Goal: Information Seeking & Learning: Learn about a topic

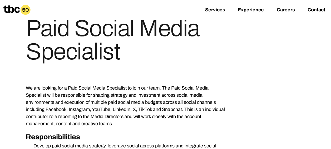
scroll to position [26, 0]
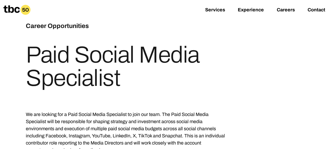
drag, startPoint x: 119, startPoint y: 81, endPoint x: 31, endPoint y: 52, distance: 92.9
click at [31, 52] on h1 "Paid Social Media Specialist" at bounding box center [127, 66] width 202 height 46
copy h1 "Paid Social Media Specialist"
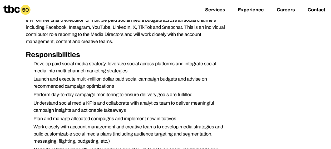
scroll to position [158, 0]
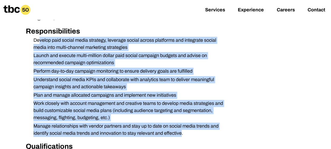
drag, startPoint x: 39, startPoint y: 41, endPoint x: 182, endPoint y: 135, distance: 171.7
click at [182, 135] on ul "Develop paid social media strategy, leverage social across platforms and integr…" at bounding box center [127, 87] width 202 height 100
click at [119, 70] on li "Perform day-to-day campaign monitoring to ensure delivery goals are fulfilled" at bounding box center [128, 70] width 199 height 7
click at [200, 84] on li "Understand social media KPIs and collaborate with analytics team to deliver mea…" at bounding box center [128, 83] width 199 height 14
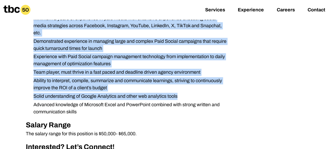
scroll to position [290, 0]
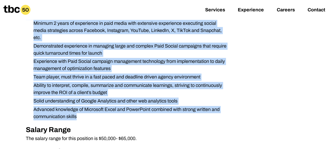
drag, startPoint x: 27, startPoint y: 60, endPoint x: 184, endPoint y: 116, distance: 166.3
click at [184, 116] on div "We are looking for a Paid Social Media Specialist to join our team. The Paid So…" at bounding box center [127, 12] width 202 height 331
copy div "We are looking for a Paid Social Media Specialist to join our team. The Paid So…"
